Goal: Task Accomplishment & Management: Manage account settings

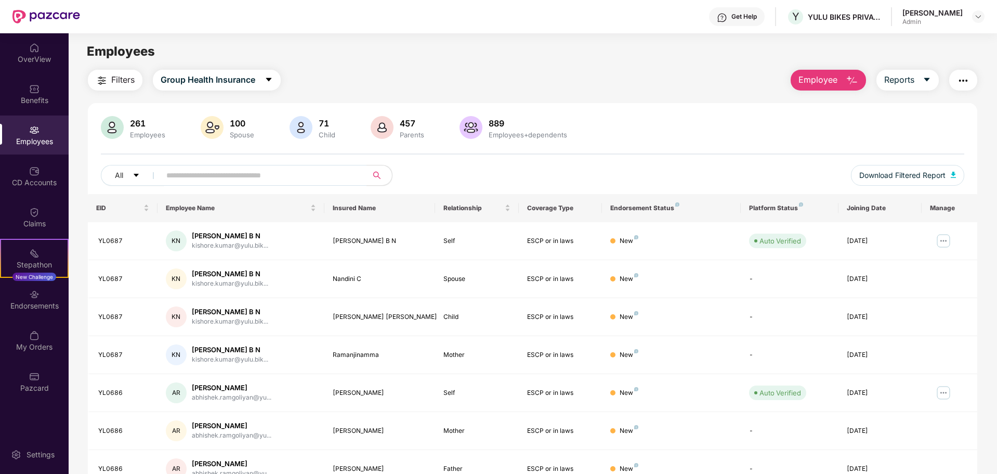
click at [829, 71] on button "Employee" at bounding box center [828, 80] width 75 height 21
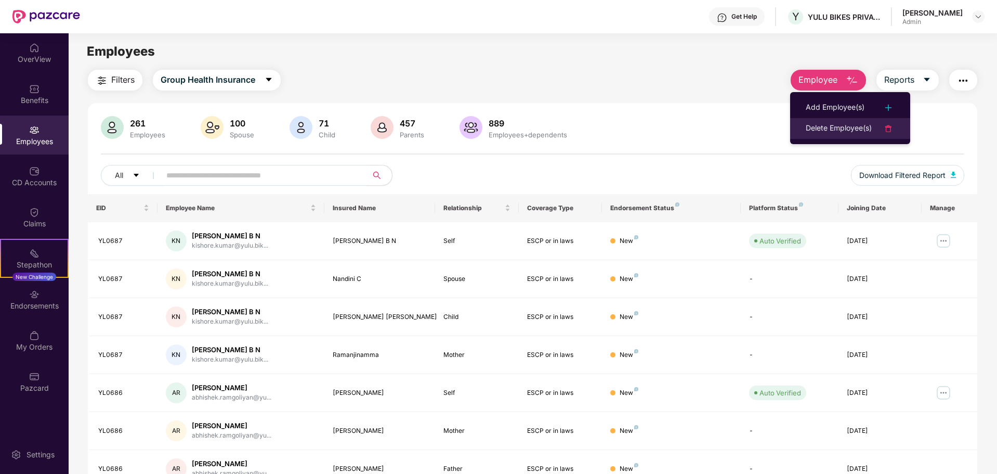
click at [857, 123] on div "Delete Employee(s)" at bounding box center [839, 128] width 66 height 12
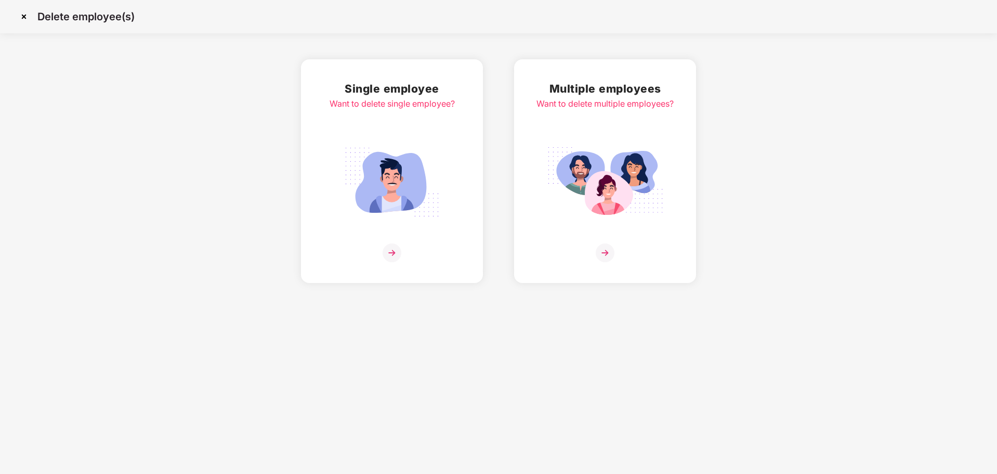
click at [607, 252] on img at bounding box center [605, 252] width 19 height 19
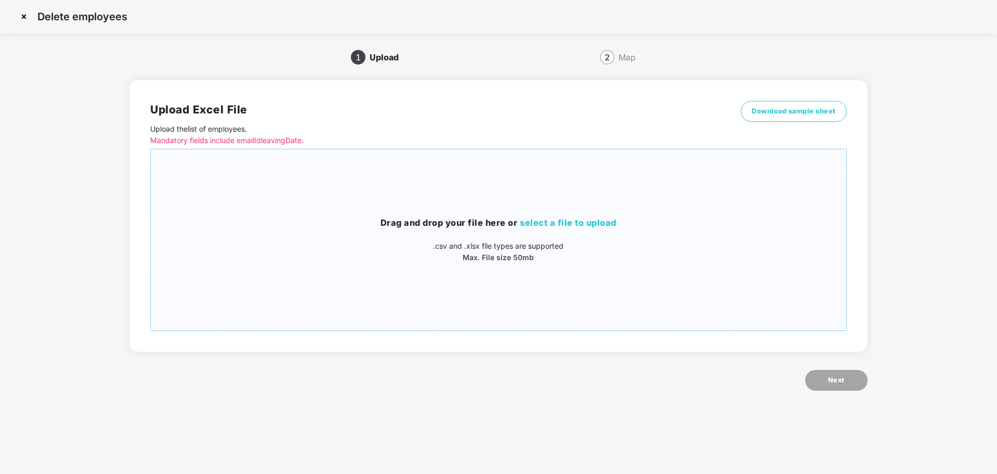
click at [571, 223] on span "select a file to upload" at bounding box center [568, 222] width 97 height 10
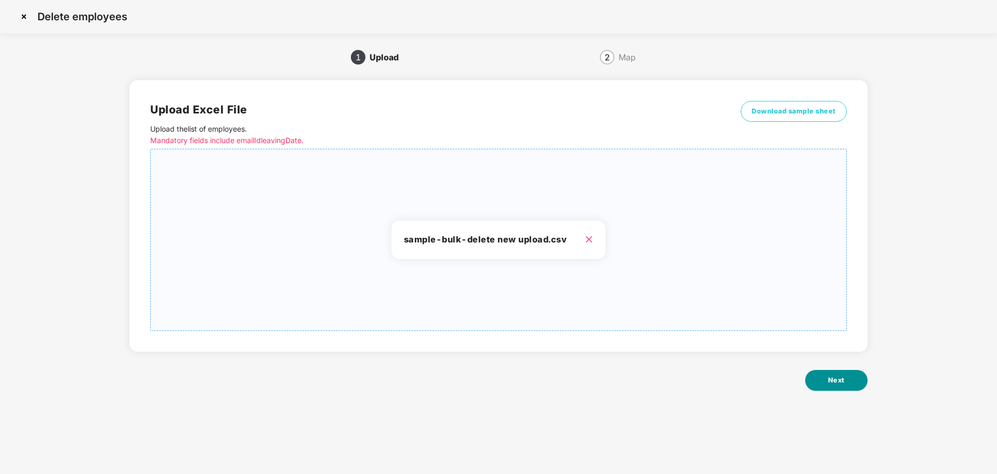
click at [833, 378] on span "Next" at bounding box center [836, 380] width 17 height 10
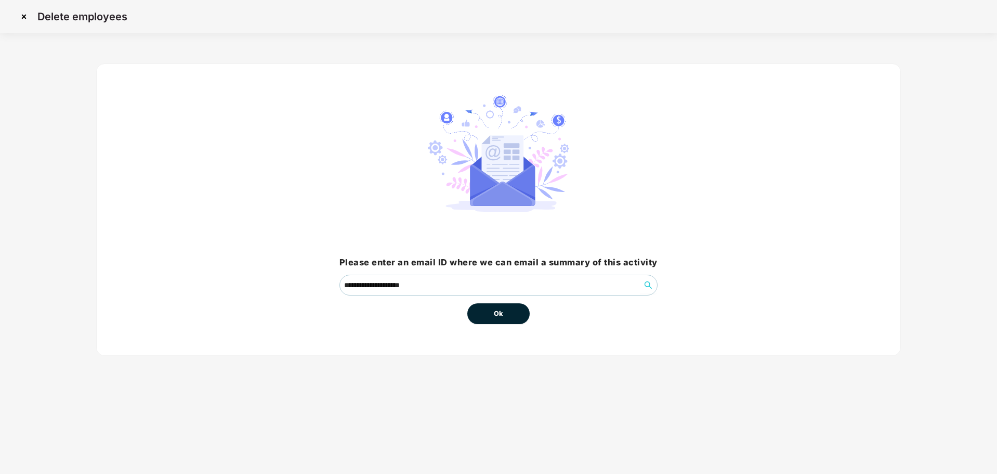
click at [500, 316] on span "Ok" at bounding box center [498, 313] width 9 height 10
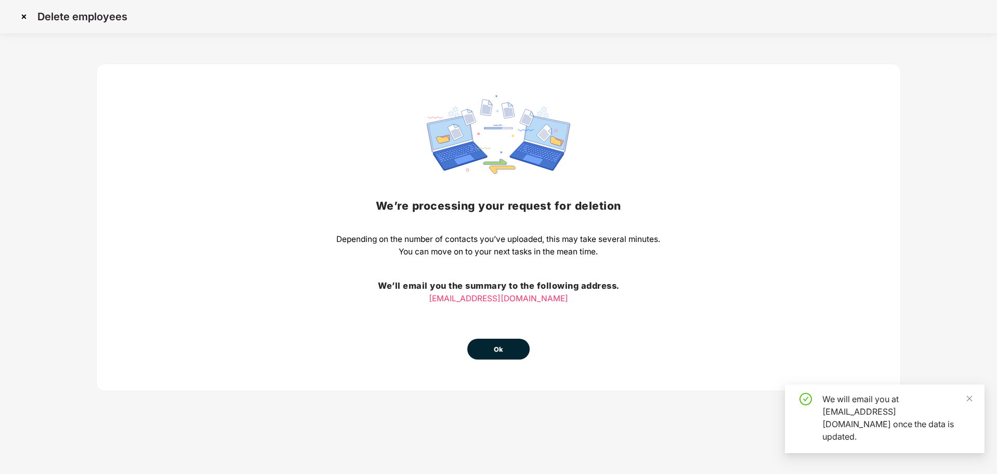
click at [500, 351] on span "Ok" at bounding box center [498, 349] width 9 height 10
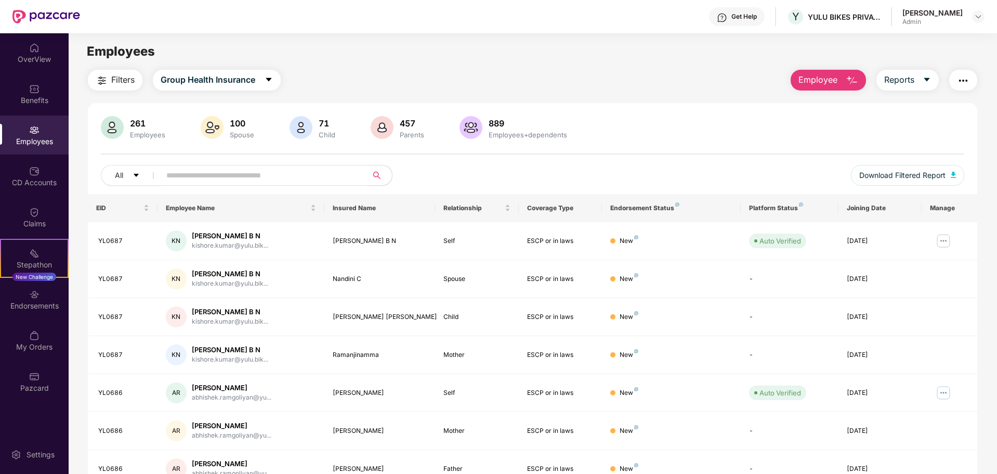
click at [957, 82] on img "button" at bounding box center [963, 80] width 12 height 12
click at [699, 63] on main "Employees Filters Group Health Insurance Employee Reports 261 Employees 100 Spo…" at bounding box center [533, 270] width 928 height 474
click at [926, 81] on icon "caret-down" at bounding box center [927, 80] width 6 height 4
click at [704, 57] on div "Employees" at bounding box center [533, 52] width 928 height 20
click at [125, 80] on span "Filters" at bounding box center [122, 79] width 23 height 13
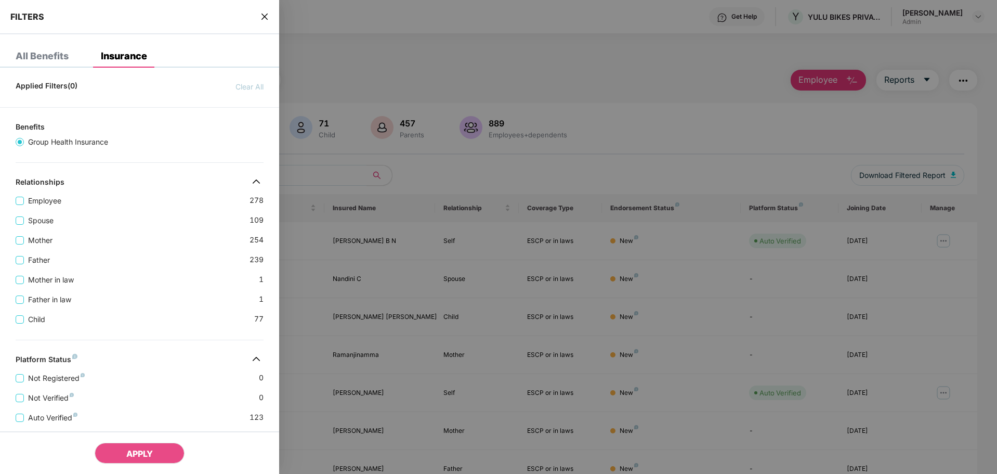
click at [45, 54] on div "All Benefits" at bounding box center [42, 56] width 53 height 10
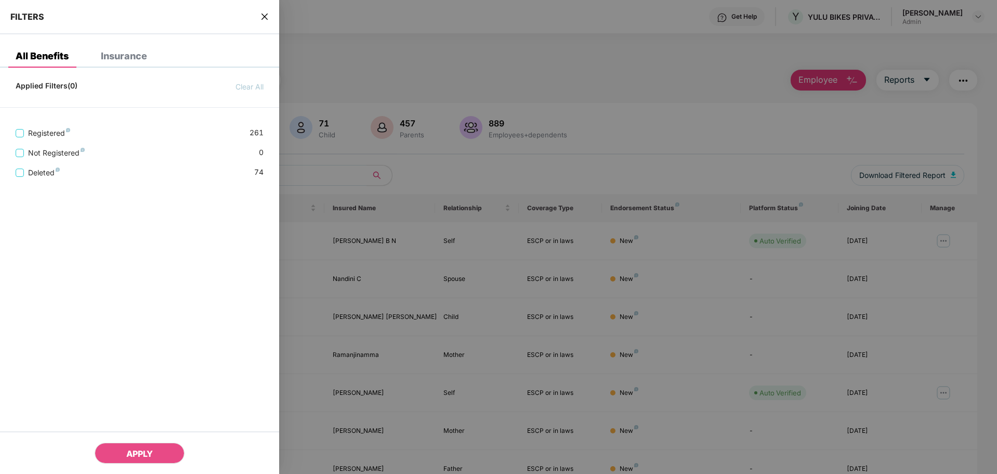
click at [266, 18] on icon "close" at bounding box center [264, 17] width 6 height 6
